Goal: Check status: Check status

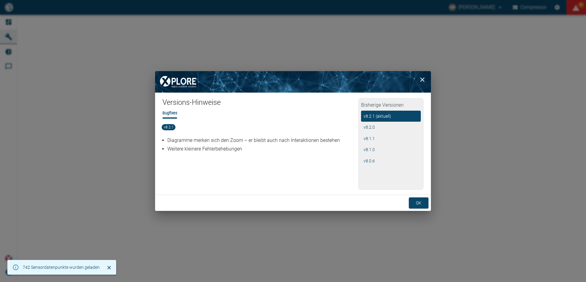
click at [421, 207] on button "ok" at bounding box center [419, 202] width 20 height 11
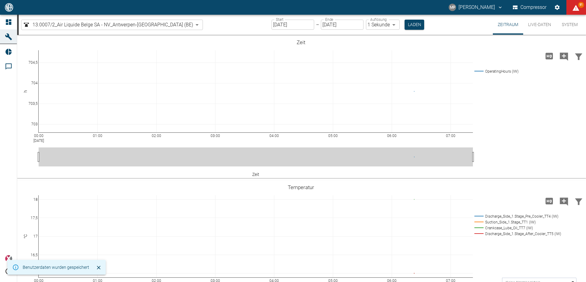
click at [159, 24] on body "MP [PERSON_NAME] Compressor 91 Dashboard Maschinen Reports Kommentare powered b…" at bounding box center [293, 141] width 586 height 282
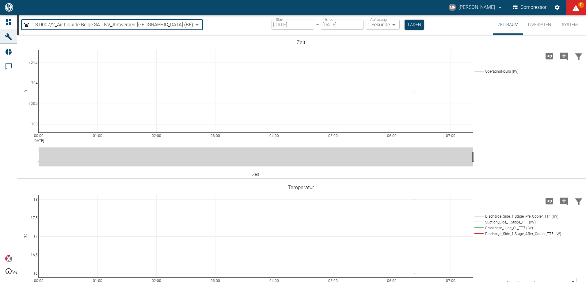
type input "53812aab-fb54-4a57-a574-01c3305aa274"
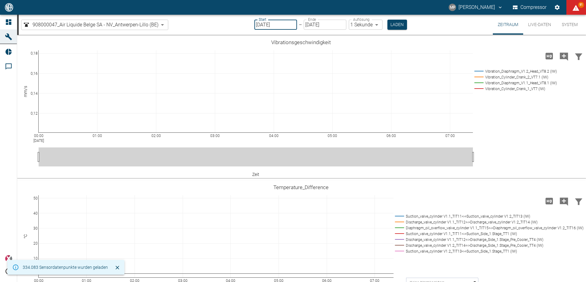
click at [294, 26] on input "[DATE]" at bounding box center [275, 25] width 43 height 10
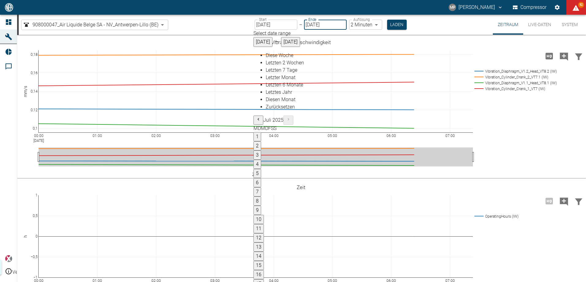
type input "[DATE]"
type input "2min"
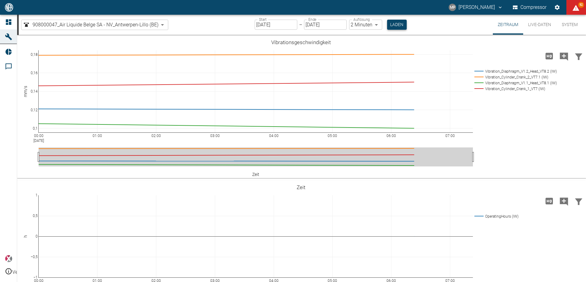
click at [391, 25] on button "Laden" at bounding box center [397, 25] width 20 height 10
